Goal: Information Seeking & Learning: Learn about a topic

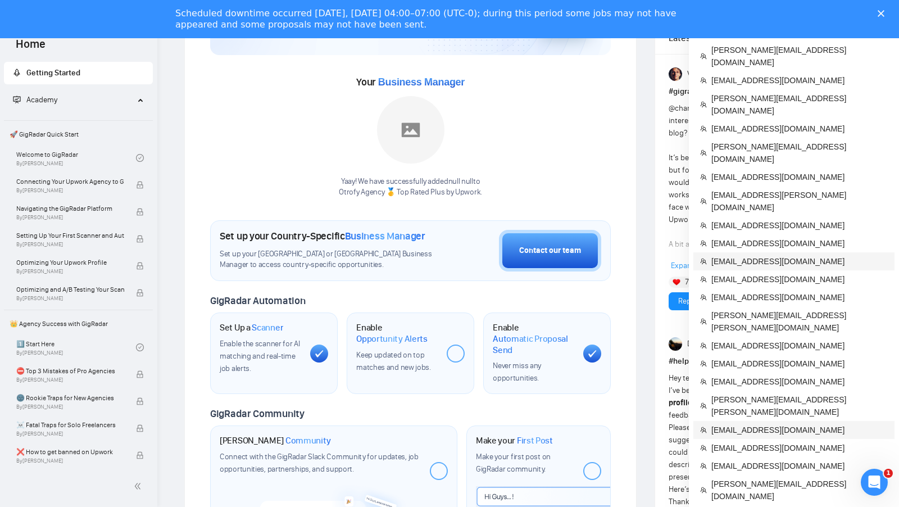
scroll to position [157, 0]
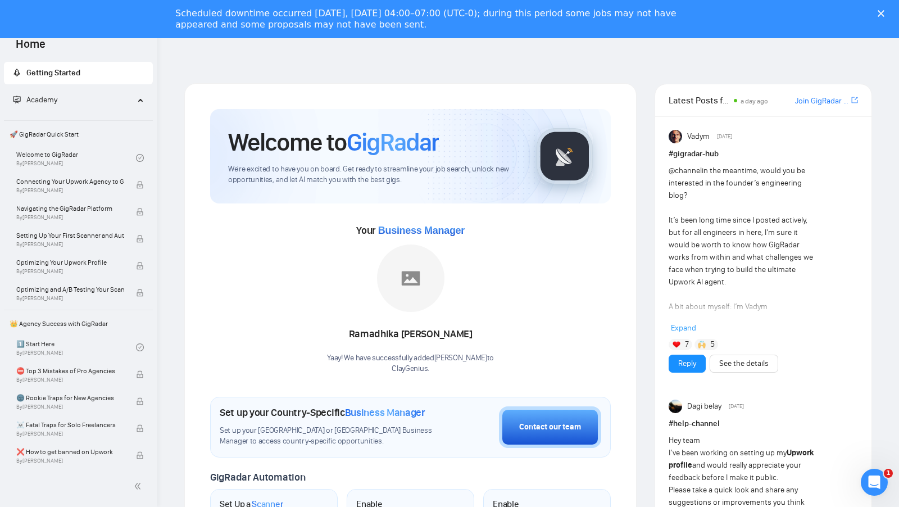
click at [878, 11] on polygon "Закрити" at bounding box center [880, 13] width 7 height 7
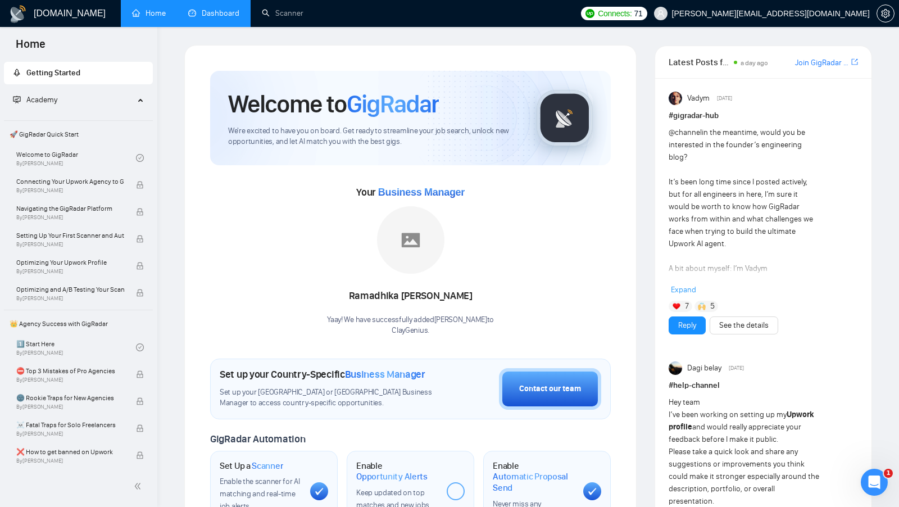
click at [226, 12] on link "Dashboard" at bounding box center [213, 13] width 51 height 10
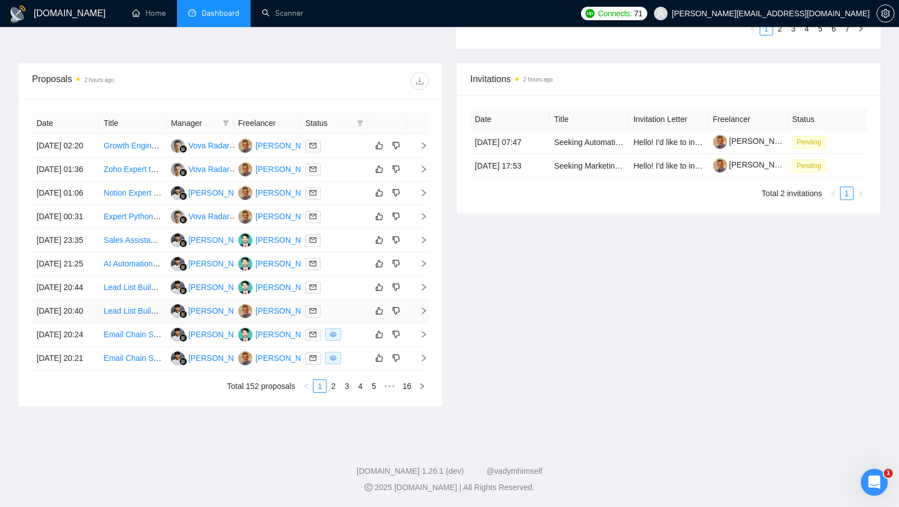
scroll to position [458, 0]
click at [333, 392] on link "2" at bounding box center [333, 386] width 12 height 12
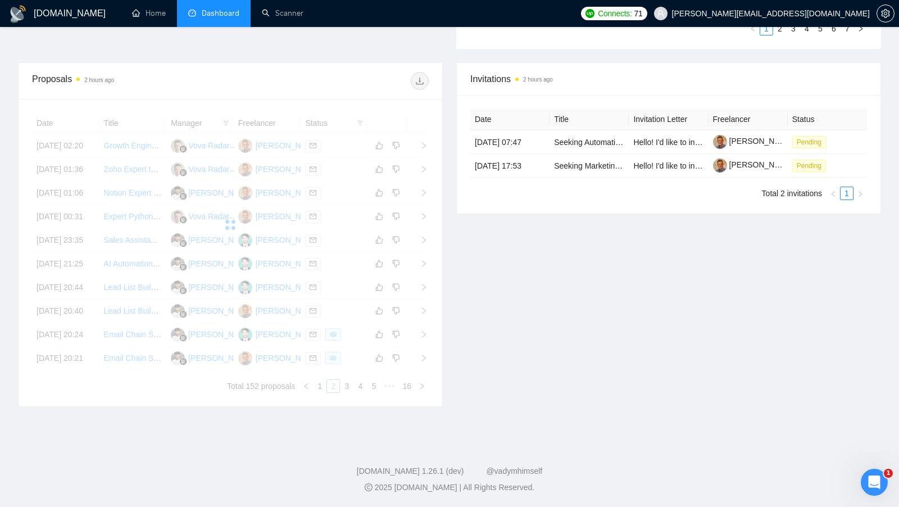
scroll to position [405, 0]
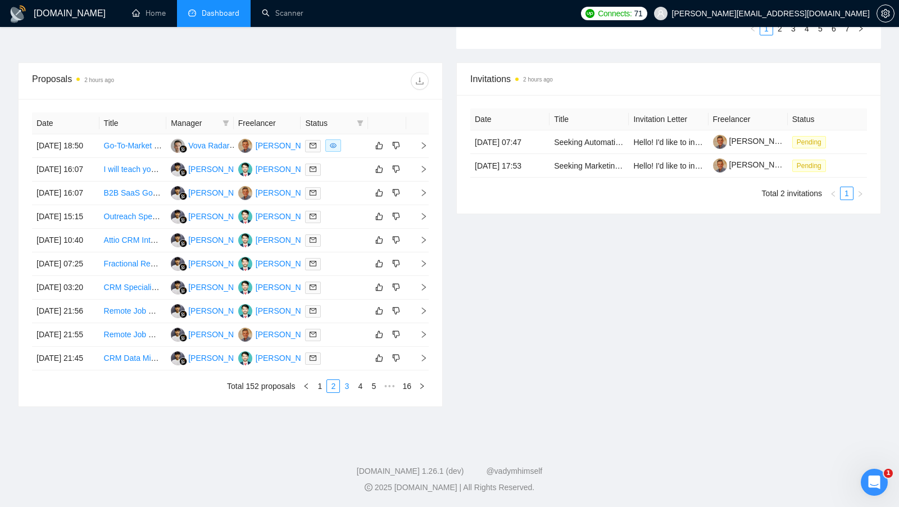
click at [343, 392] on link "3" at bounding box center [346, 386] width 12 height 12
click at [352, 181] on td at bounding box center [333, 170] width 67 height 24
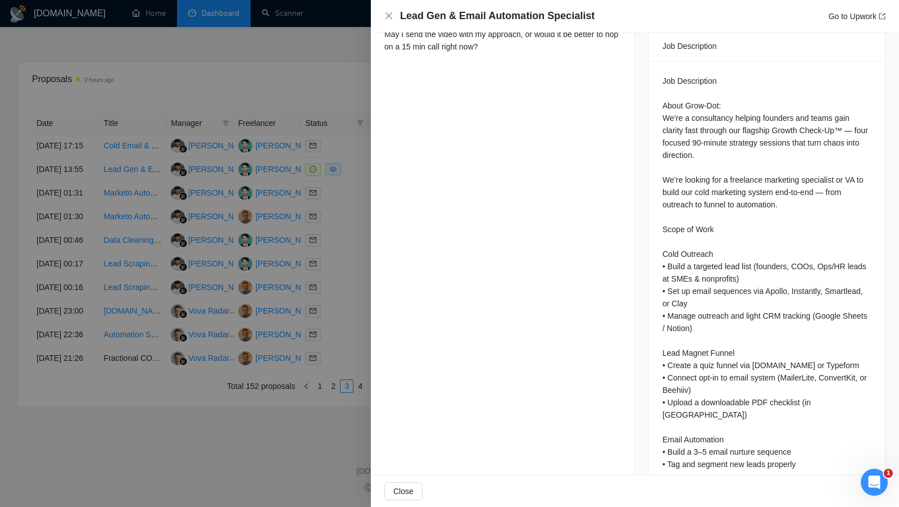
scroll to position [417, 0]
click at [339, 333] on div at bounding box center [449, 253] width 899 height 507
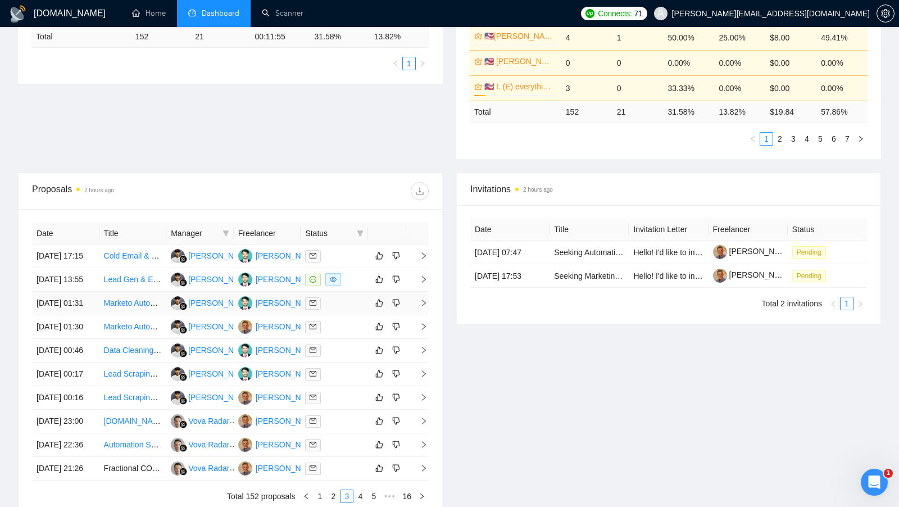
scroll to position [293, 0]
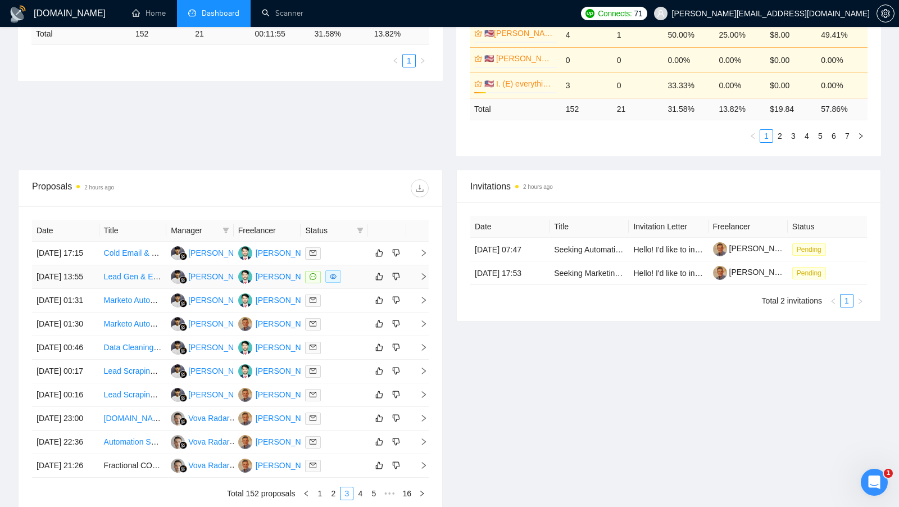
click at [354, 289] on td at bounding box center [333, 277] width 67 height 24
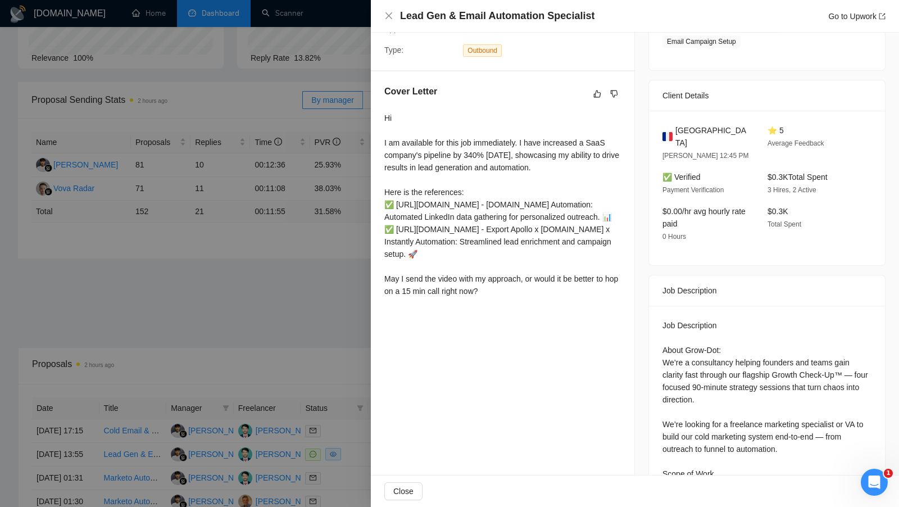
scroll to position [307, 0]
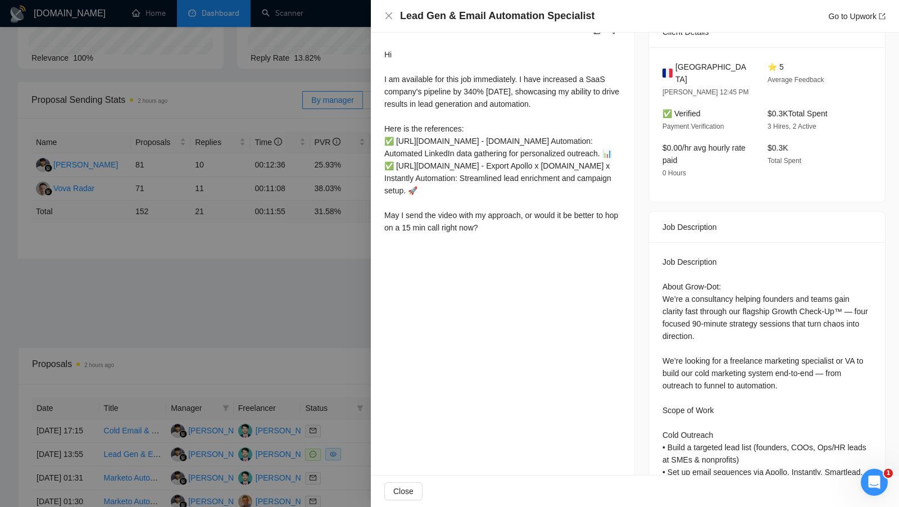
click at [335, 304] on div at bounding box center [449, 253] width 899 height 507
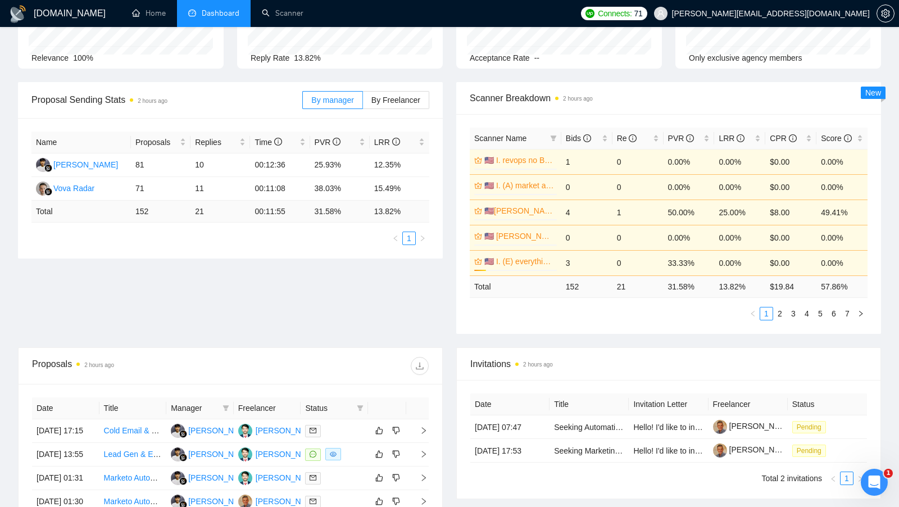
scroll to position [501, 0]
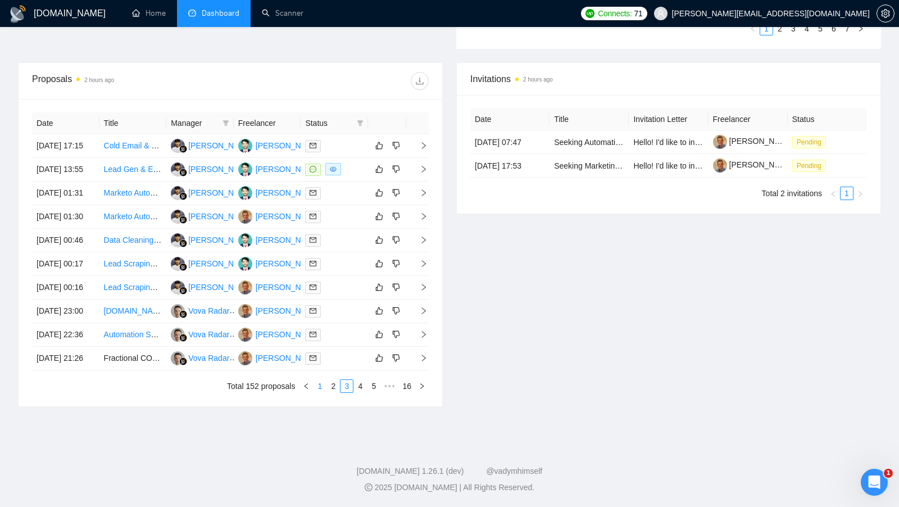
click at [321, 390] on link "1" at bounding box center [319, 386] width 12 height 12
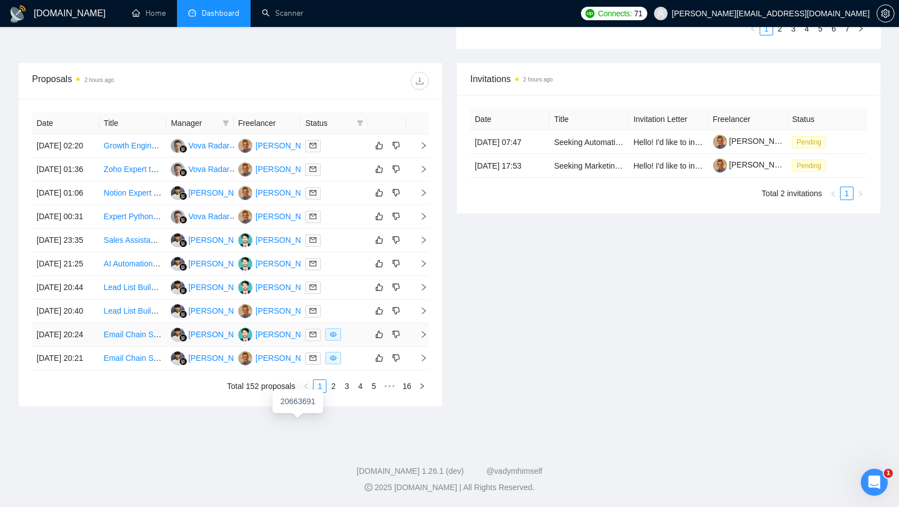
click at [284, 340] on div "[PERSON_NAME]" at bounding box center [288, 334] width 65 height 12
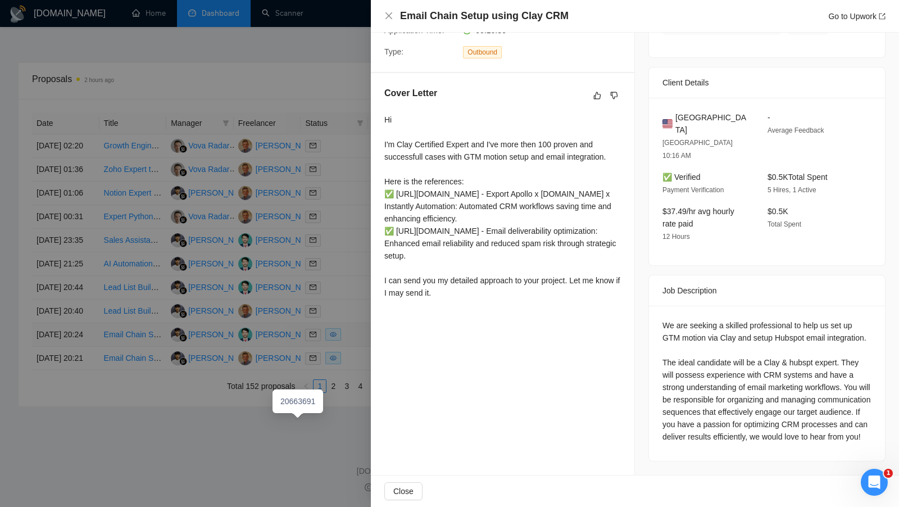
scroll to position [238, 0]
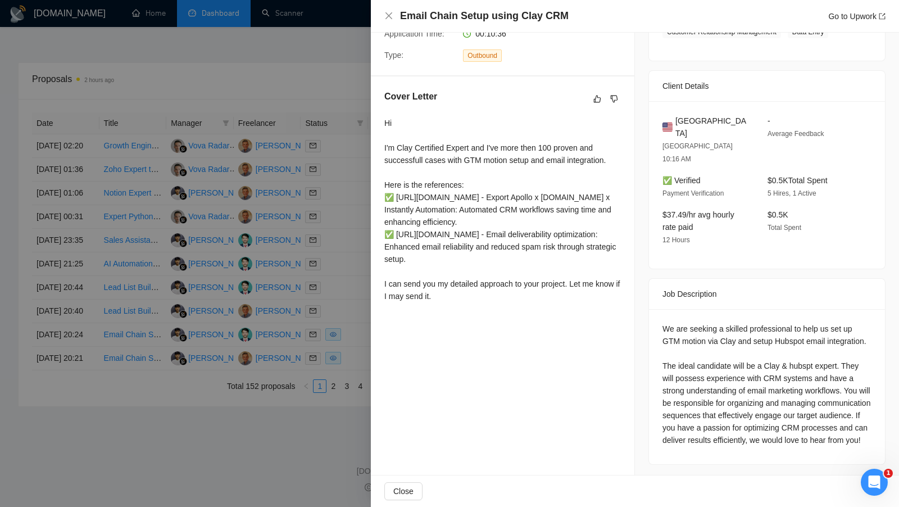
click at [221, 454] on div at bounding box center [449, 253] width 899 height 507
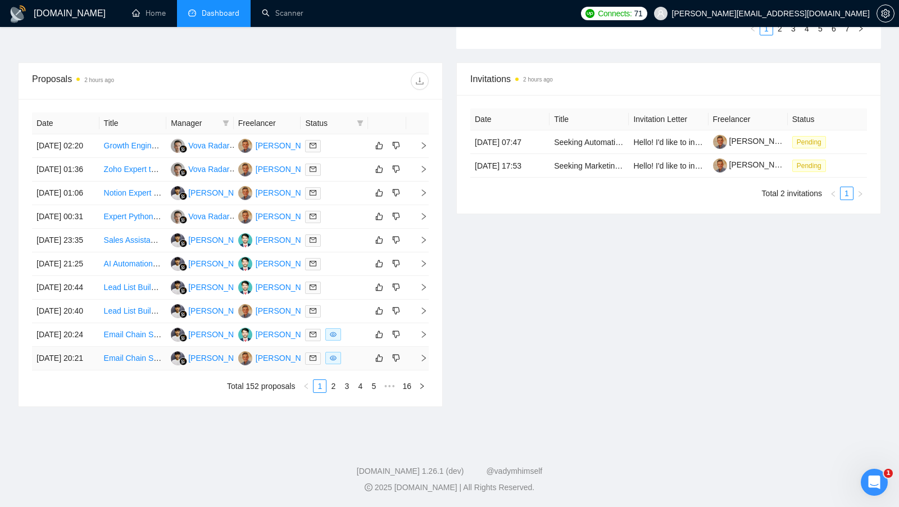
click at [271, 364] on div "[PERSON_NAME]" at bounding box center [288, 358] width 65 height 12
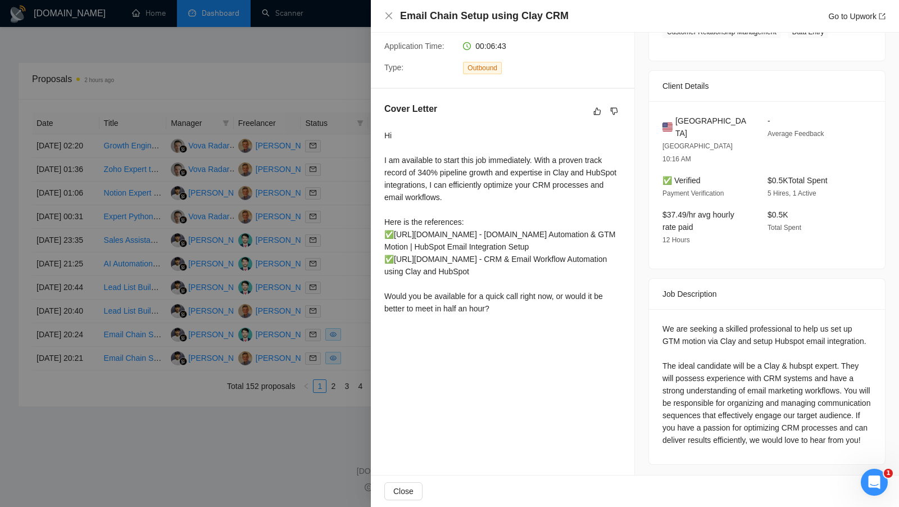
click at [197, 252] on div at bounding box center [449, 253] width 899 height 507
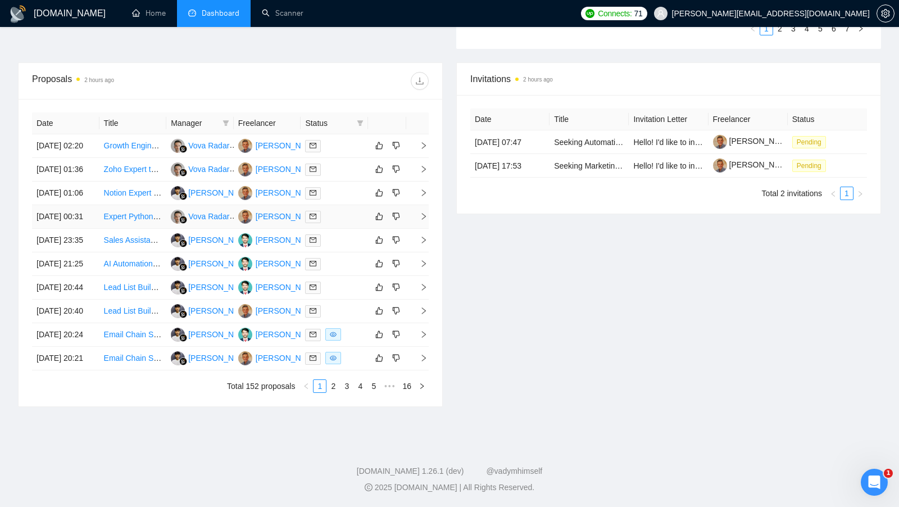
scroll to position [367, 0]
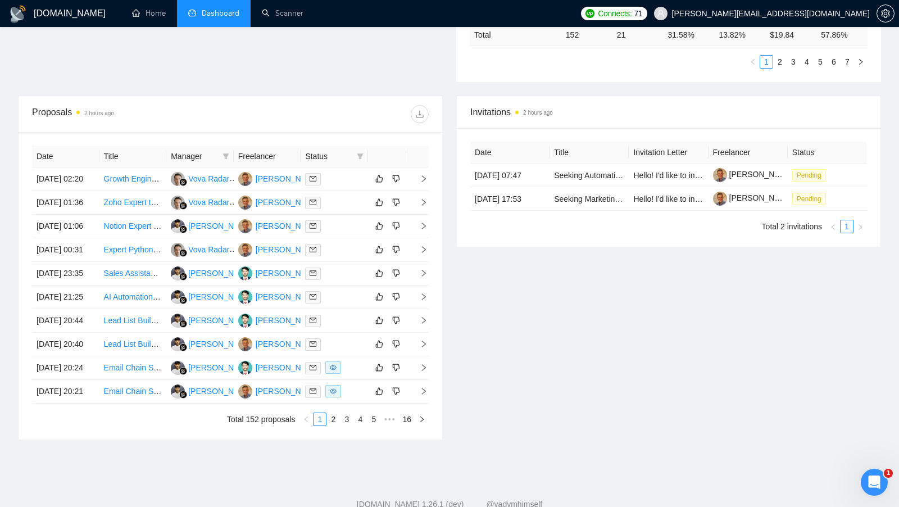
click at [368, 145] on th at bounding box center [387, 156] width 38 height 22
click at [365, 148] on span at bounding box center [359, 156] width 11 height 17
click at [311, 175] on input "checkbox" at bounding box center [308, 174] width 9 height 9
checkbox input "true"
click at [343, 105] on div at bounding box center [329, 114] width 198 height 18
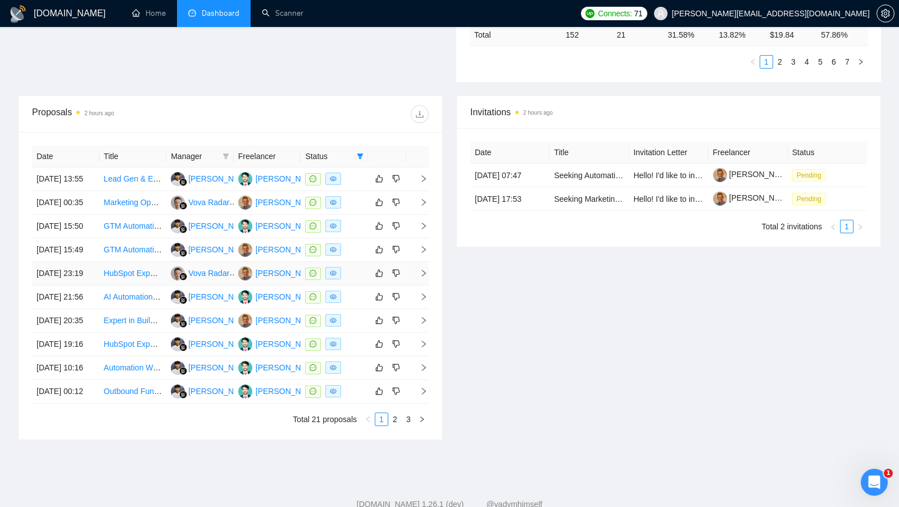
click at [354, 280] on div at bounding box center [334, 273] width 58 height 13
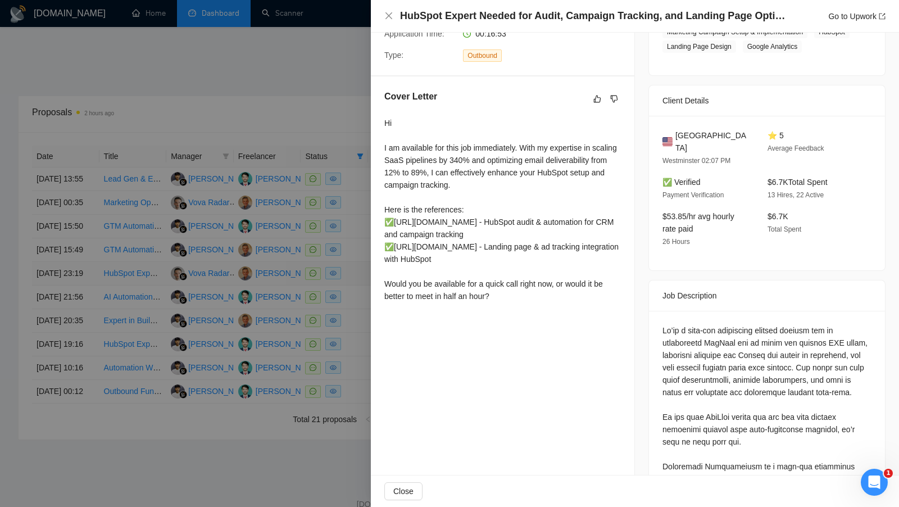
click at [354, 314] on div at bounding box center [449, 253] width 899 height 507
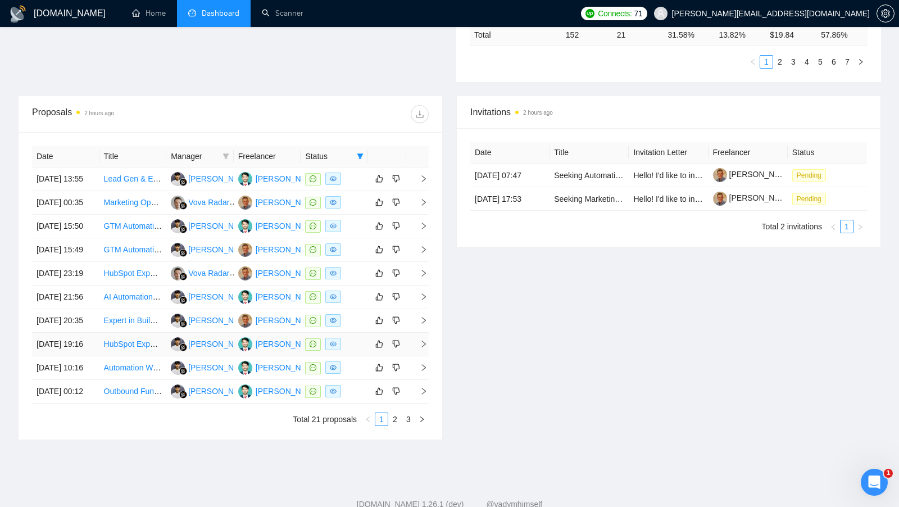
click at [357, 356] on td at bounding box center [333, 345] width 67 height 24
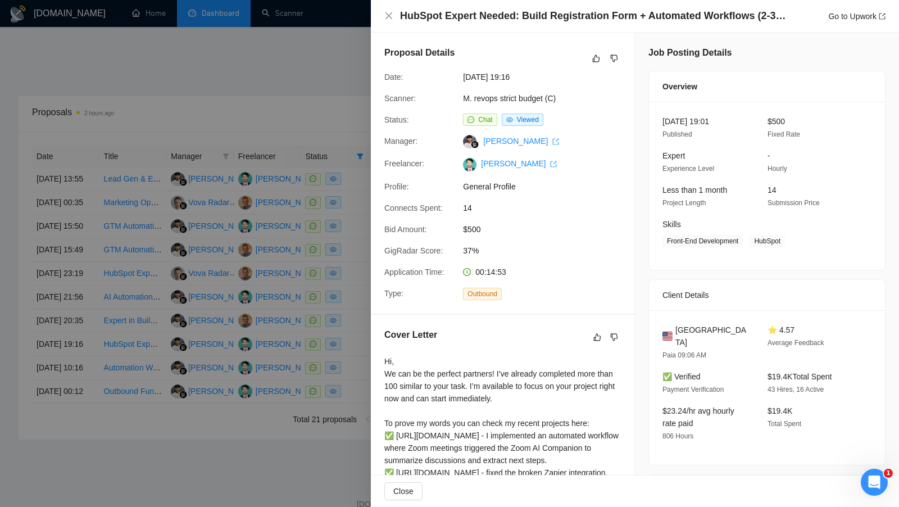
click at [291, 314] on div at bounding box center [449, 253] width 899 height 507
